Goal: Task Accomplishment & Management: Manage account settings

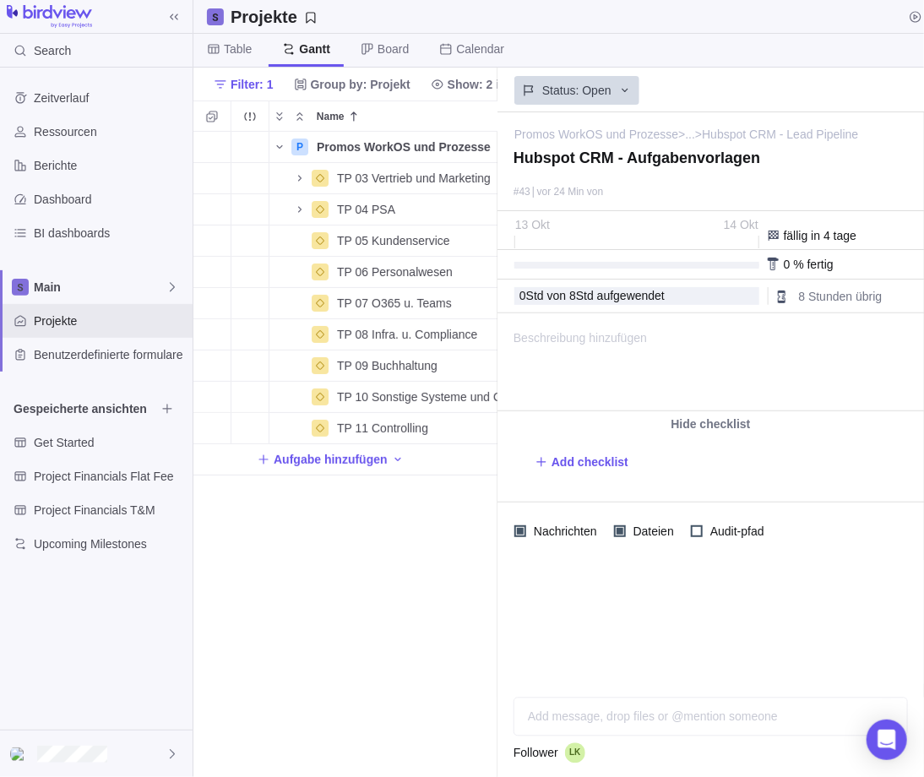
scroll to position [632, 291]
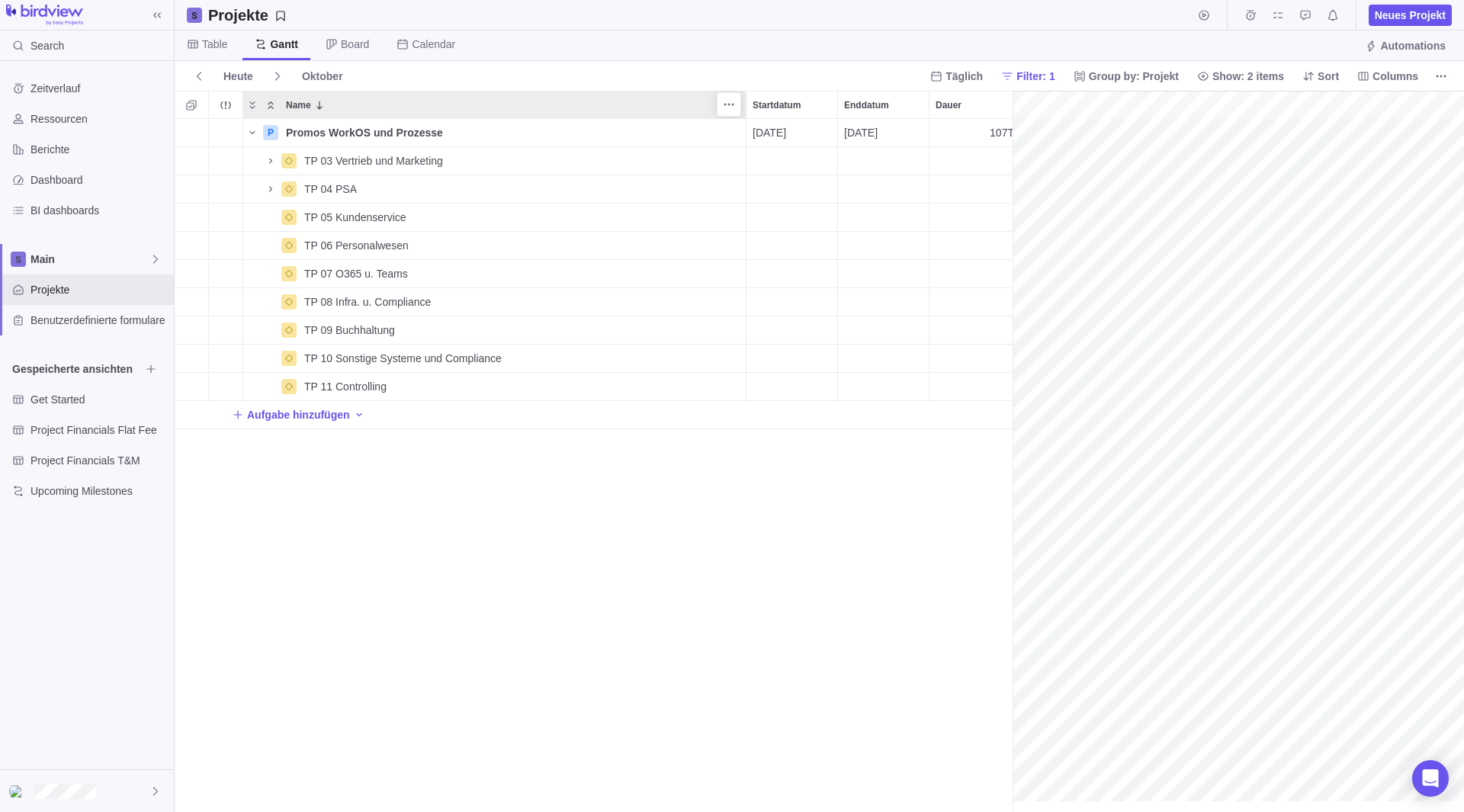
scroll to position [0, 570]
click at [268, 189] on icon "Name" at bounding box center [271, 189] width 13 height 13
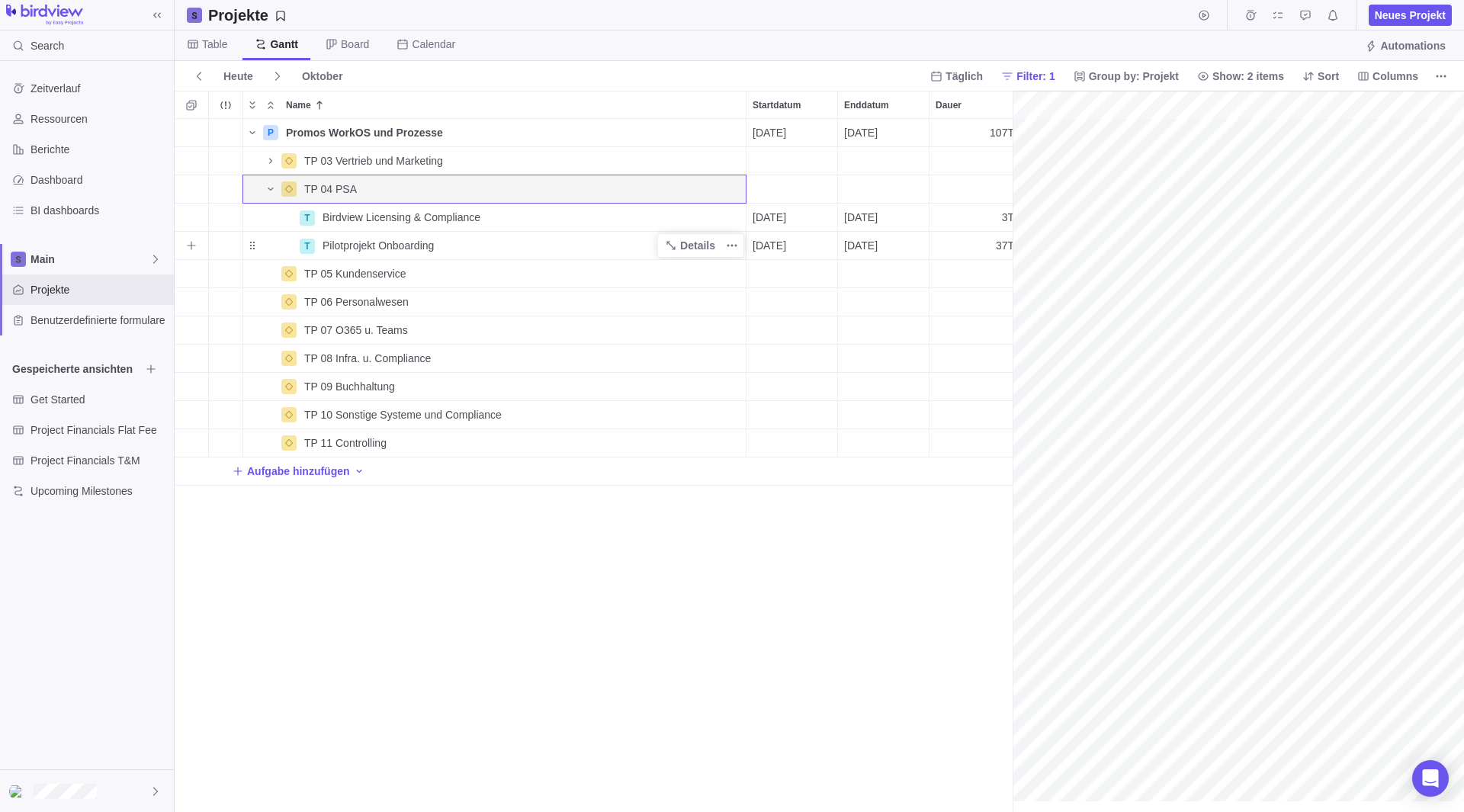
click at [556, 247] on div "Pilotprojekt Onboarding" at bounding box center [532, 245] width 430 height 27
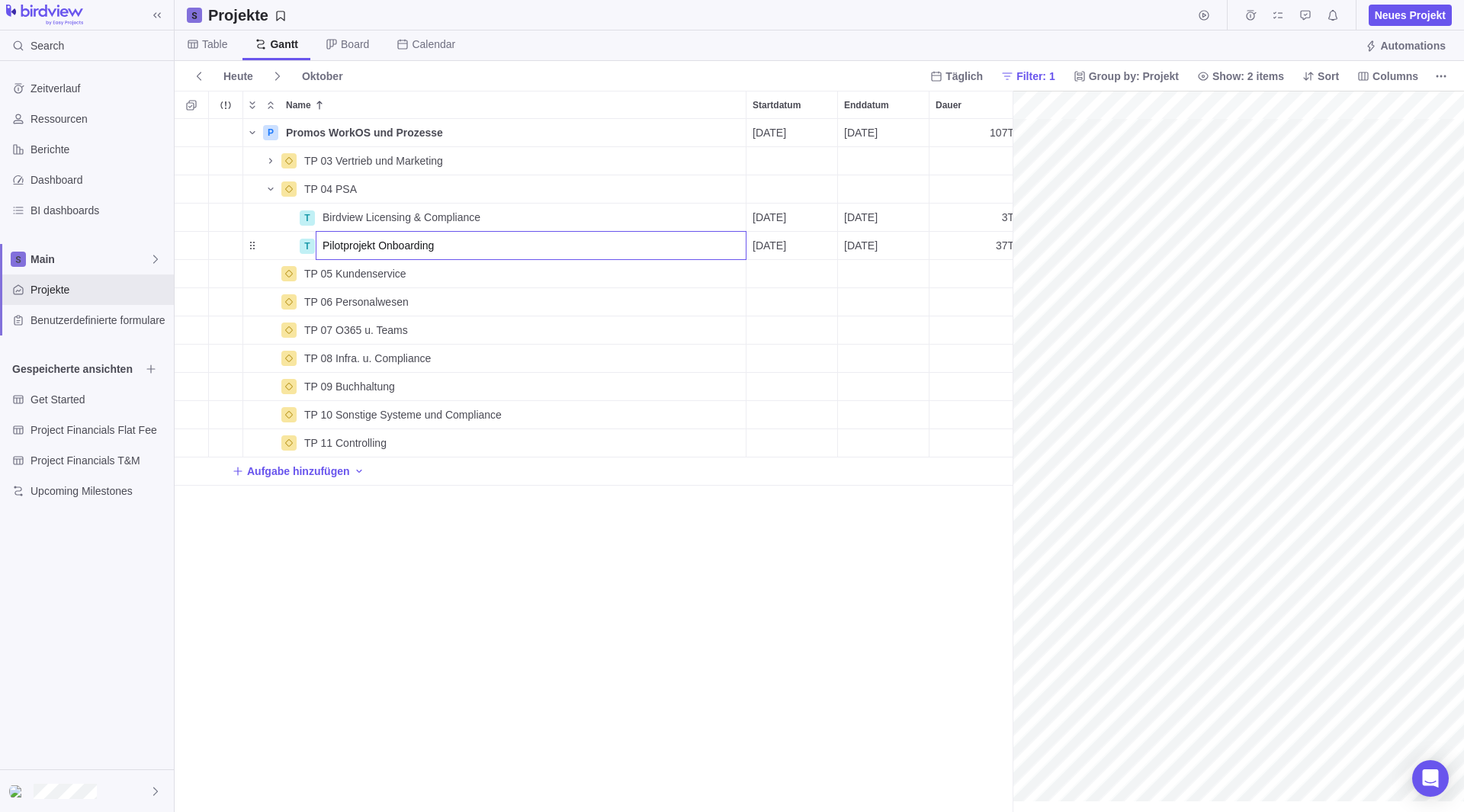
click at [273, 244] on div "P Promos WorkOS und Prozesse Details [DATE] [DATE] 107T Open 3 TP 03 Vertrieb u…" at bounding box center [593, 466] width 839 height 693
click at [735, 245] on icon "Weitere Aktionen" at bounding box center [732, 245] width 13 height 13
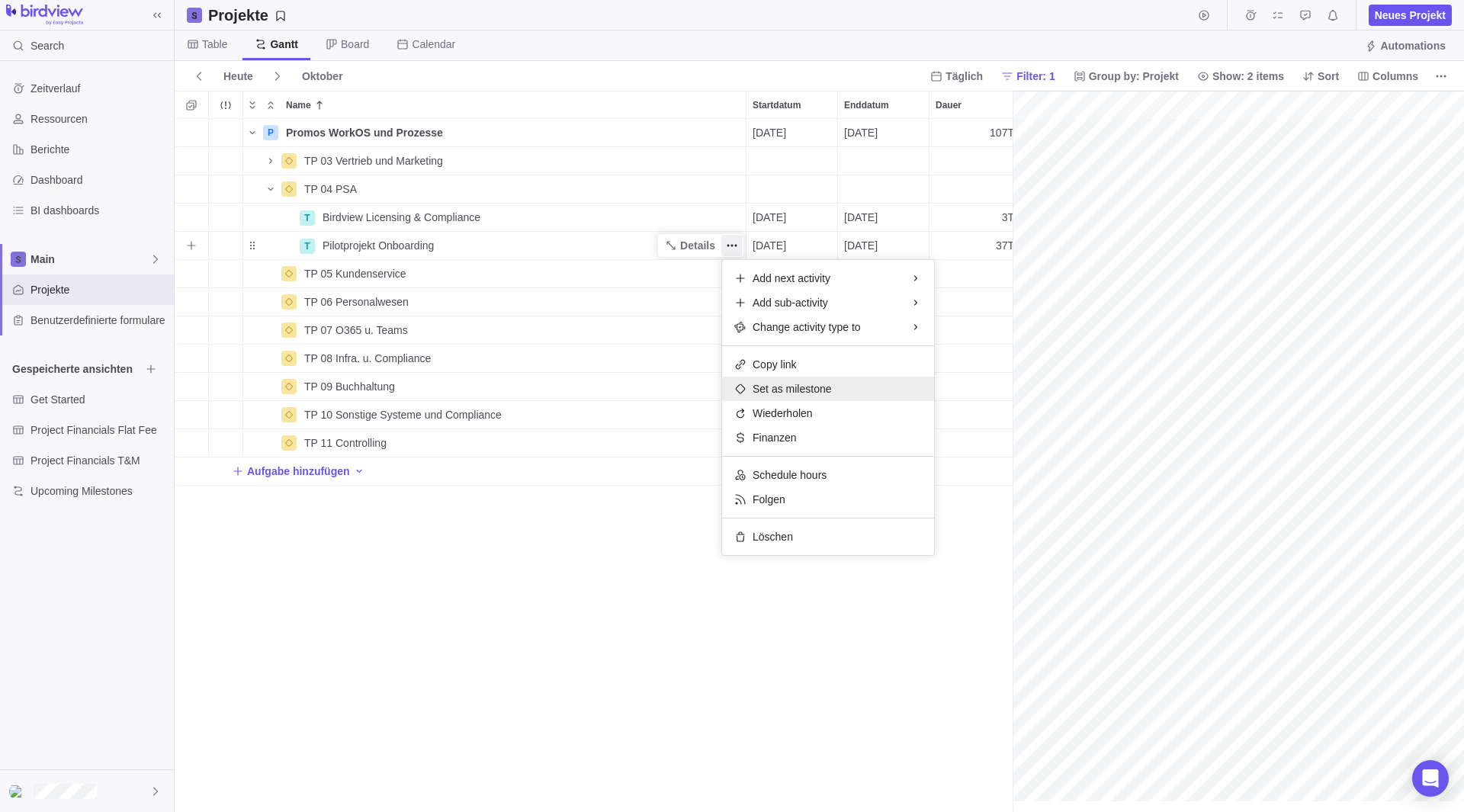
click at [812, 389] on span "Set as milestone" at bounding box center [792, 388] width 79 height 15
